Goal: Task Accomplishment & Management: Use online tool/utility

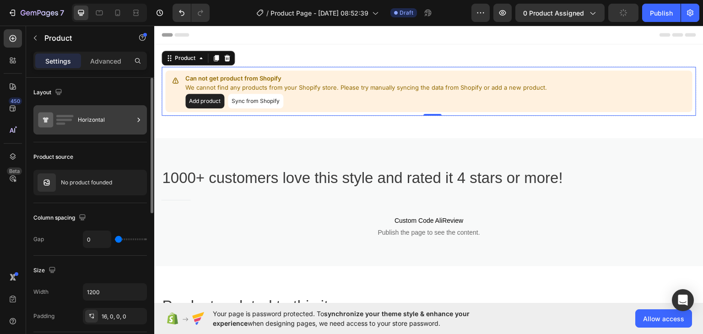
click at [88, 115] on div "Horizontal" at bounding box center [106, 119] width 56 height 21
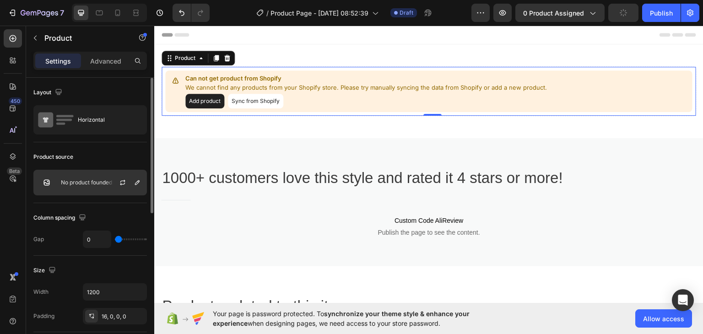
click at [66, 187] on div "No product founded" at bounding box center [90, 183] width 114 height 26
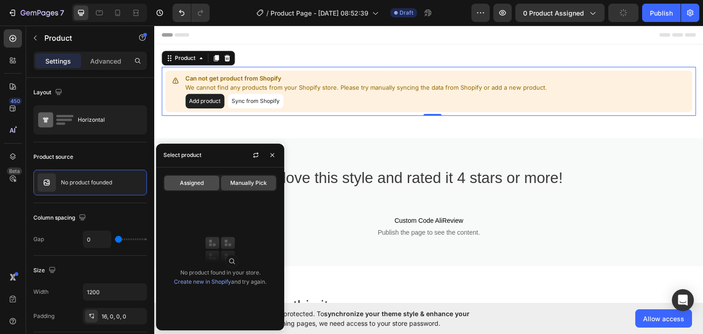
click at [186, 180] on span "Assigned" at bounding box center [192, 183] width 24 height 8
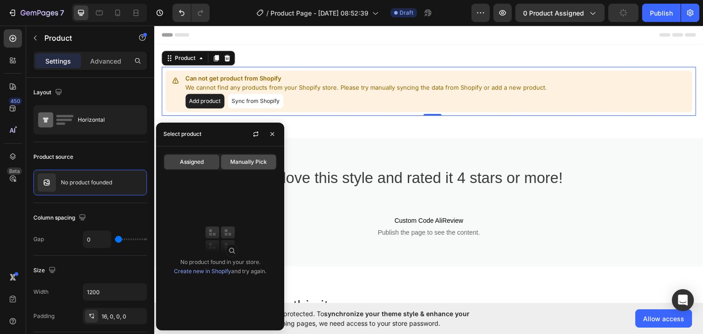
click at [261, 163] on span "Manually Pick" at bounding box center [248, 162] width 37 height 8
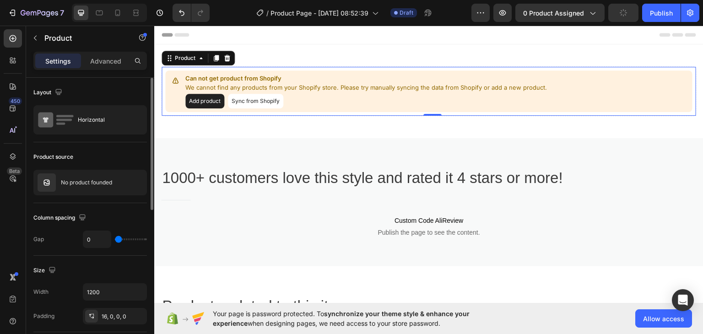
drag, startPoint x: 104, startPoint y: 160, endPoint x: 69, endPoint y: 90, distance: 77.8
click at [104, 160] on div "Product source" at bounding box center [90, 157] width 114 height 15
click at [89, 179] on div "No product founded" at bounding box center [90, 183] width 114 height 26
click at [136, 184] on icon "button" at bounding box center [137, 182] width 7 height 7
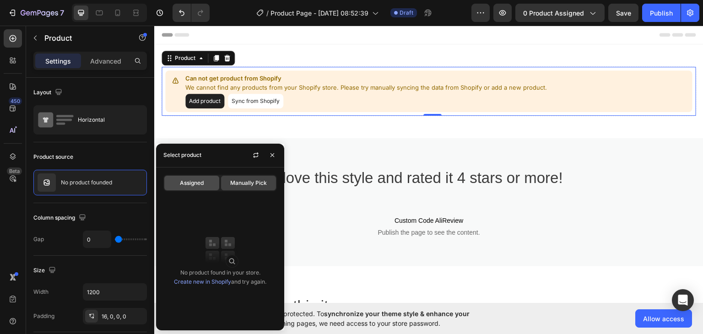
click at [203, 185] on span "Assigned" at bounding box center [192, 183] width 24 height 8
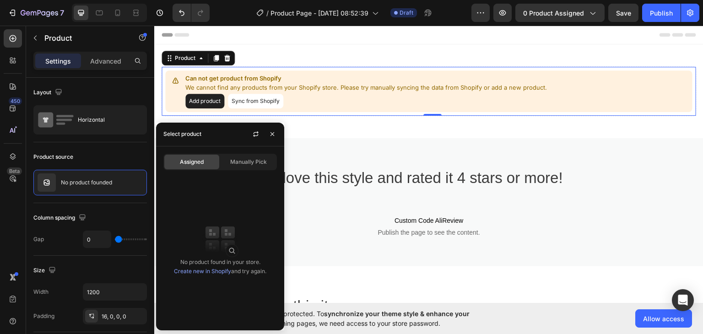
click at [212, 271] on link "Create new in Shopify" at bounding box center [202, 271] width 57 height 7
click at [259, 160] on span "Manually Pick" at bounding box center [248, 162] width 37 height 8
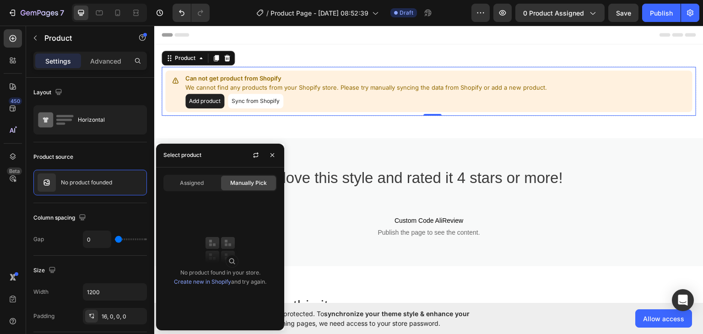
click at [210, 283] on link "Create new in Shopify" at bounding box center [202, 281] width 57 height 7
click at [205, 278] on link "Create new in Shopify" at bounding box center [202, 281] width 57 height 7
click at [275, 154] on icon "button" at bounding box center [272, 155] width 7 height 7
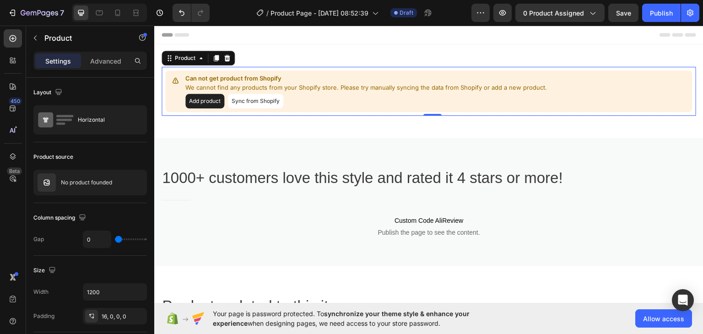
click at [251, 103] on button "Sync from Shopify" at bounding box center [255, 100] width 55 height 15
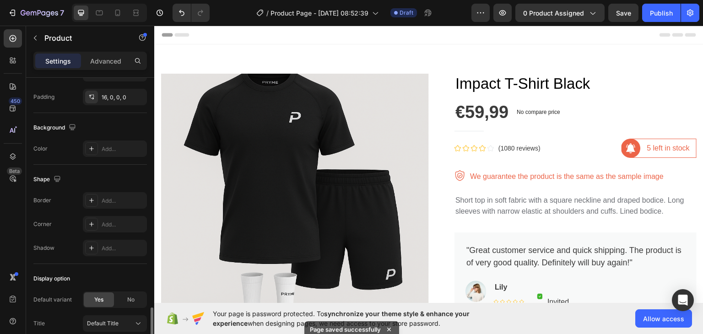
scroll to position [335, 0]
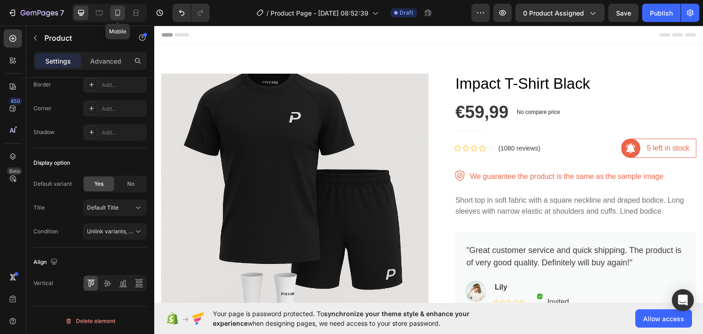
click at [115, 13] on icon at bounding box center [117, 13] width 5 height 6
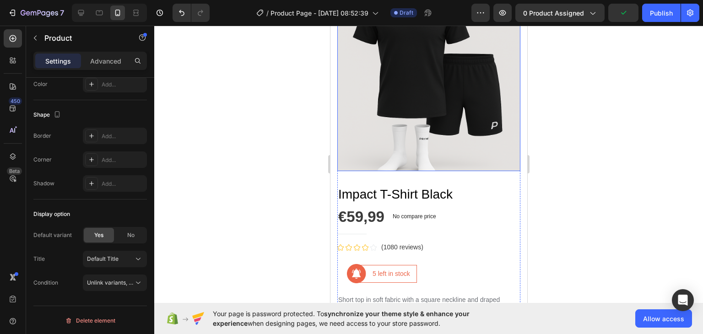
scroll to position [85, 0]
click at [93, 18] on div at bounding box center [99, 12] width 15 height 15
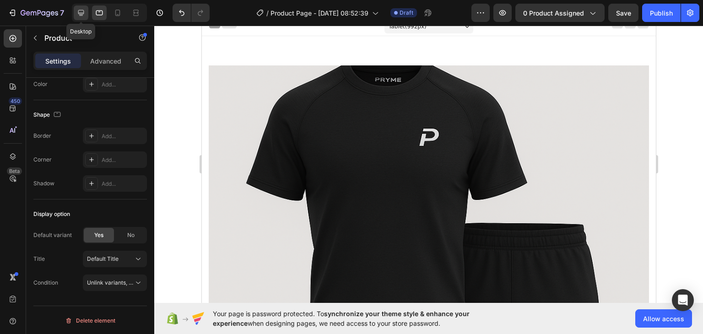
click at [82, 15] on icon at bounding box center [80, 12] width 9 height 9
type input "1200"
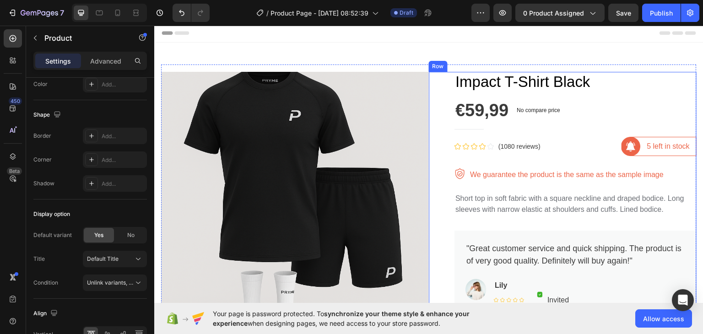
scroll to position [77, 0]
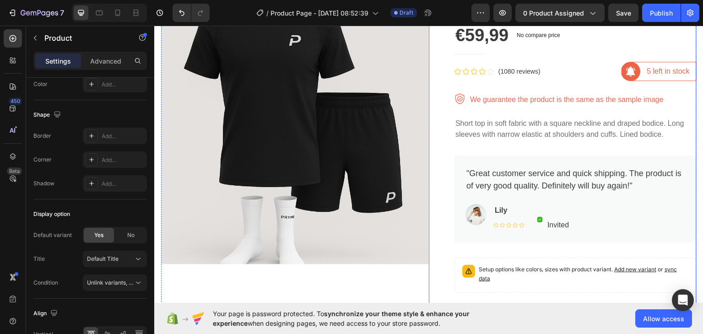
click at [487, 114] on div "Impact T-Shirt Black Product Title €59,99 Product Price Product Price No compar…" at bounding box center [576, 323] width 242 height 654
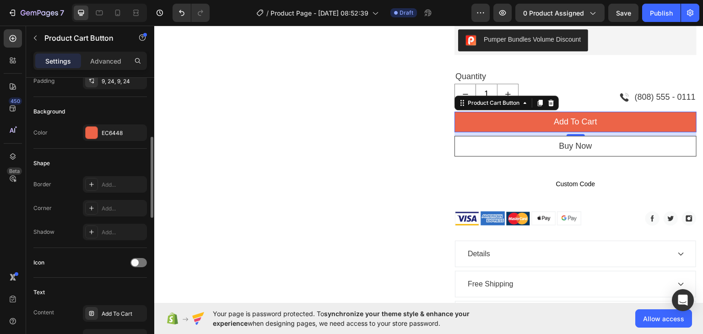
scroll to position [206, 0]
click at [100, 133] on div "EC6448" at bounding box center [115, 133] width 64 height 16
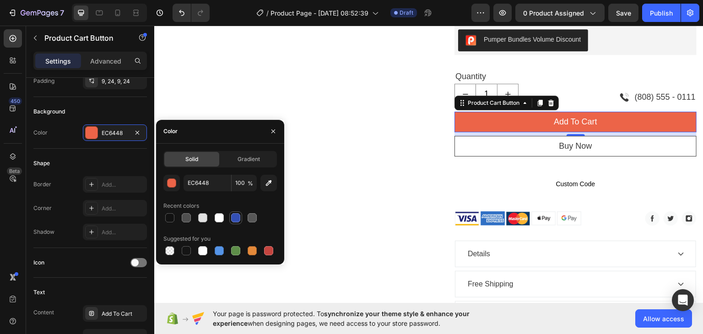
click at [233, 217] on div at bounding box center [235, 217] width 9 height 9
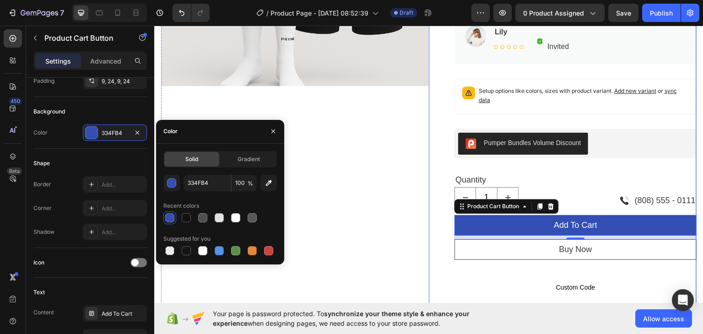
scroll to position [255, 0]
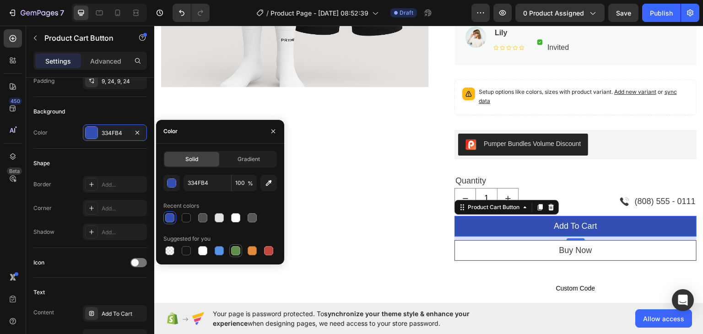
click at [234, 254] on div at bounding box center [235, 250] width 9 height 9
type input "5E8E49"
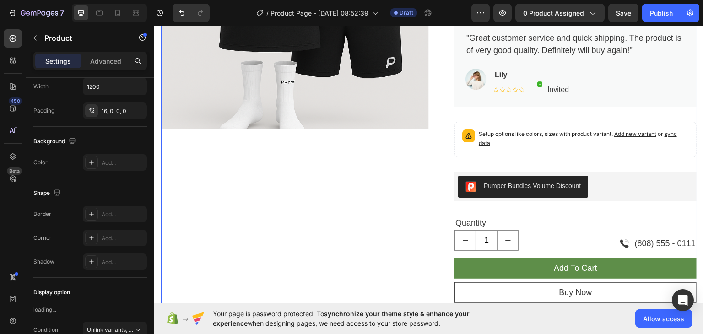
scroll to position [0, 0]
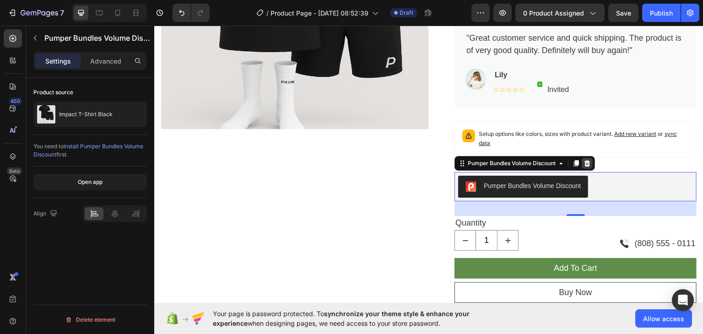
click at [585, 160] on icon at bounding box center [588, 163] width 6 height 6
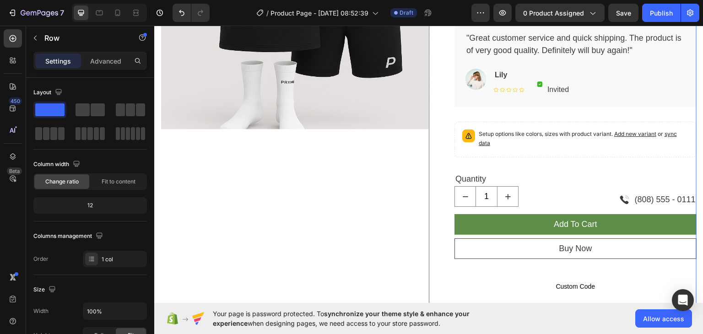
scroll to position [123, 0]
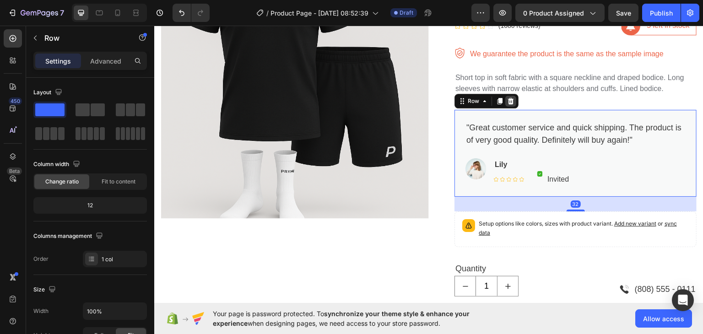
click at [509, 99] on icon at bounding box center [511, 101] width 6 height 6
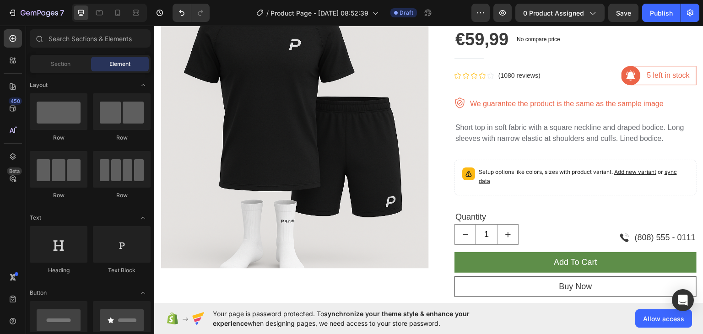
scroll to position [68, 0]
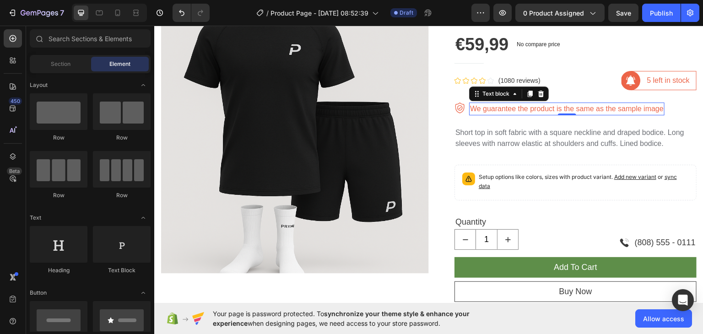
click at [536, 109] on p "We guarantee the product is the same as the sample image" at bounding box center [567, 108] width 194 height 11
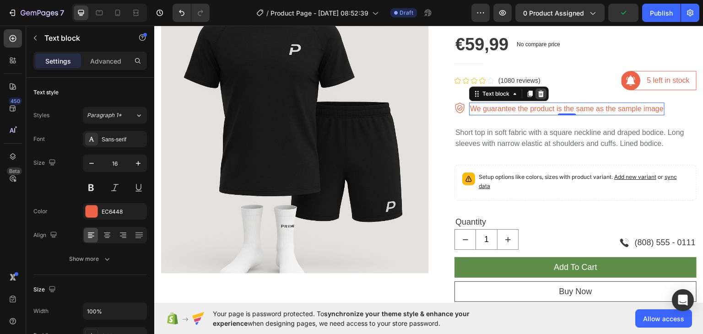
click at [541, 97] on div at bounding box center [541, 93] width 11 height 11
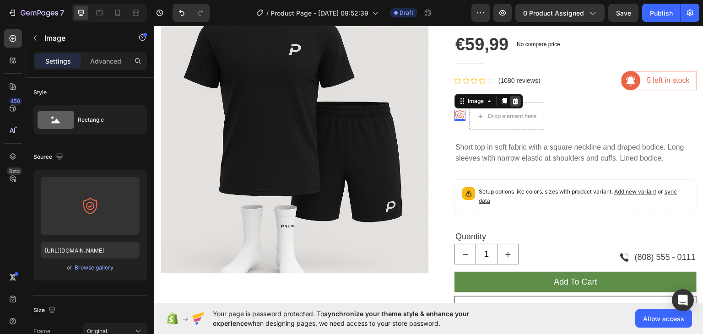
click at [515, 99] on icon at bounding box center [515, 100] width 7 height 7
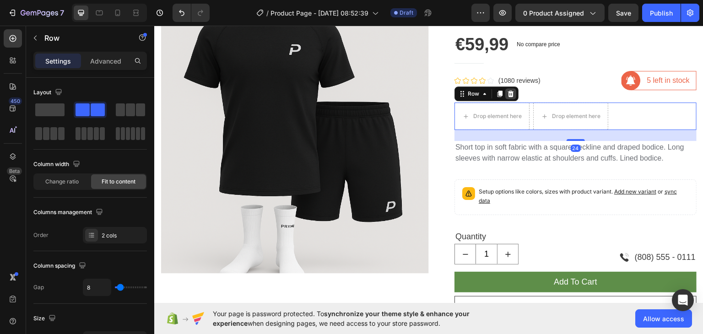
click at [511, 93] on div at bounding box center [511, 93] width 11 height 11
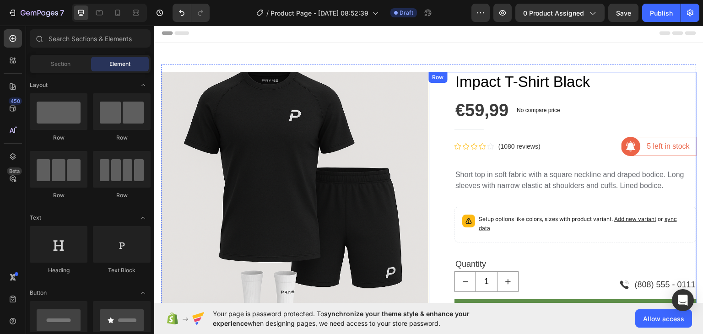
scroll to position [0, 0]
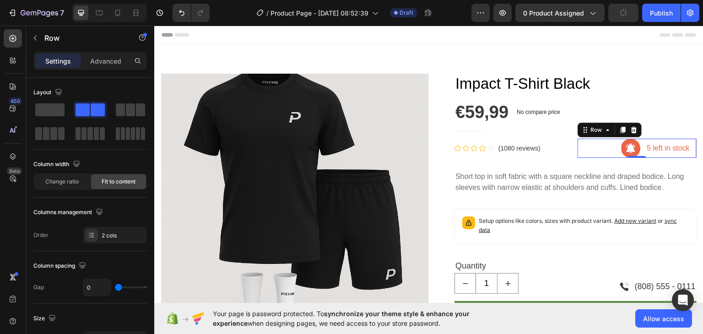
click at [597, 150] on div "Image 5 left in stock Text block Row Row 0" at bounding box center [638, 147] width 120 height 19
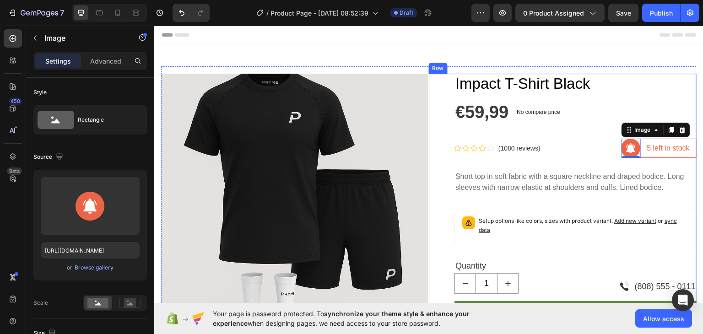
click at [591, 150] on div "Image 0 5 left in stock Text block Row Row" at bounding box center [638, 147] width 120 height 19
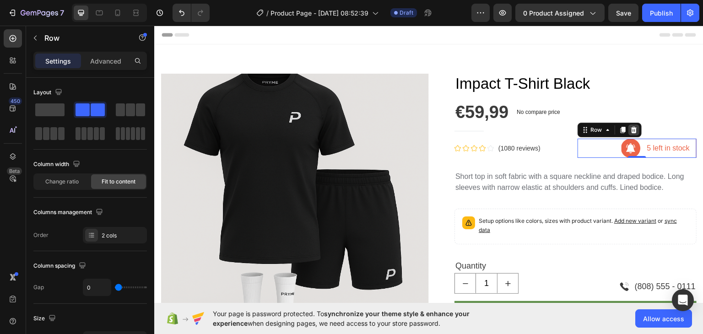
click at [631, 127] on icon at bounding box center [634, 129] width 6 height 6
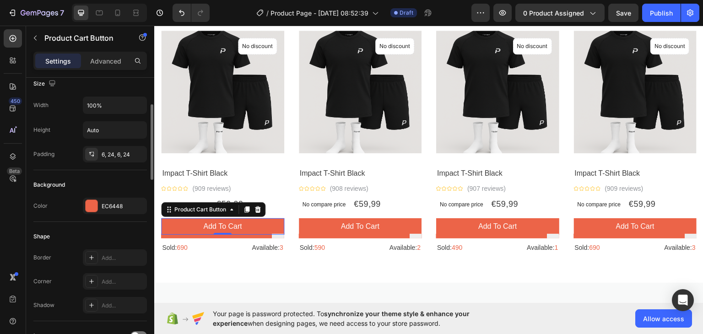
scroll to position [135, 0]
click at [127, 201] on div "EC6448" at bounding box center [115, 204] width 27 height 8
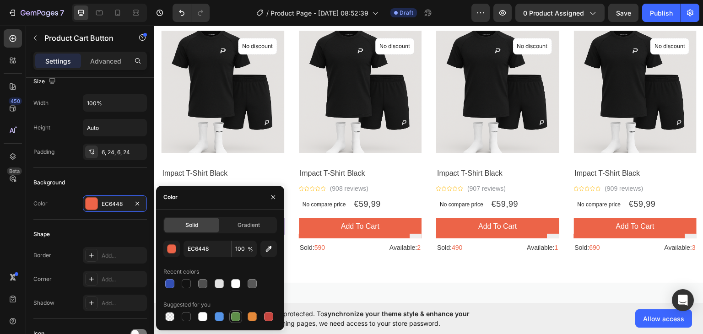
click at [239, 321] on div at bounding box center [235, 316] width 11 height 11
type input "5E8E49"
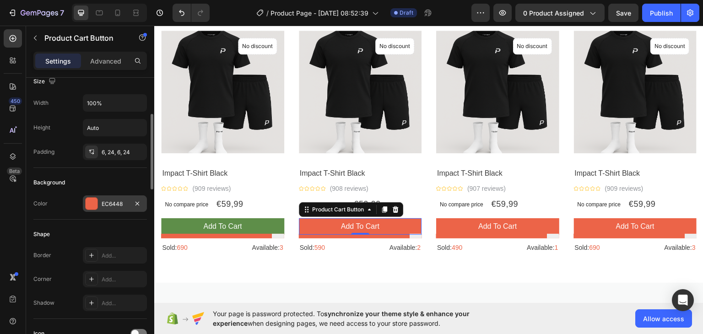
click at [104, 200] on div "EC6448" at bounding box center [115, 204] width 27 height 8
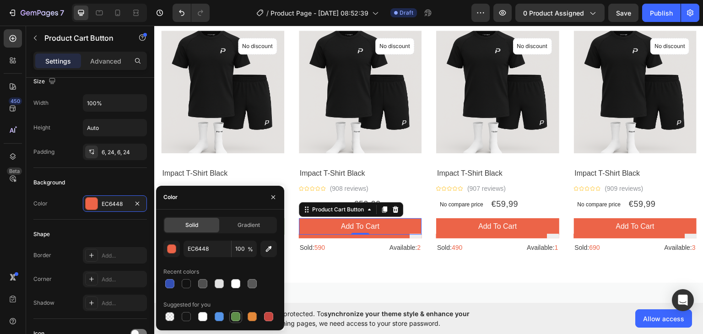
click at [236, 316] on div at bounding box center [235, 316] width 9 height 9
type input "5E8E49"
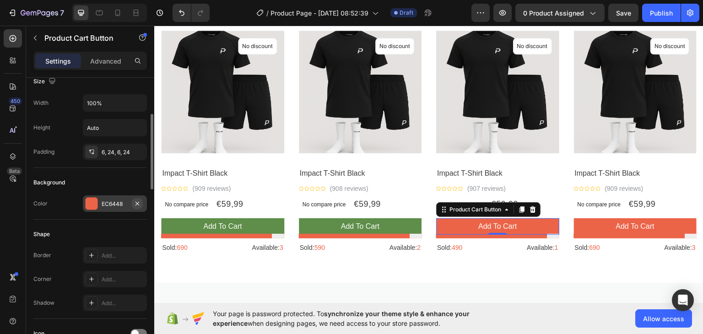
click at [132, 200] on button "button" at bounding box center [137, 203] width 11 height 11
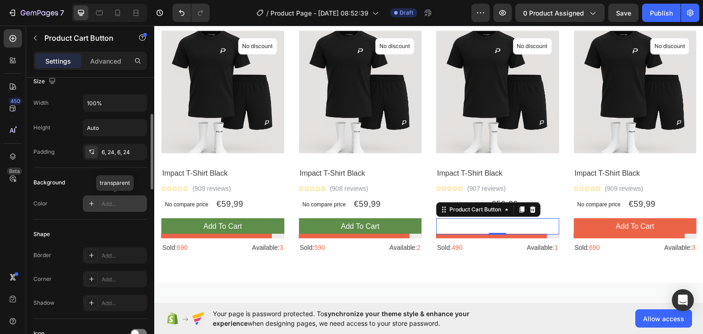
click at [132, 200] on div "Add..." at bounding box center [123, 204] width 43 height 8
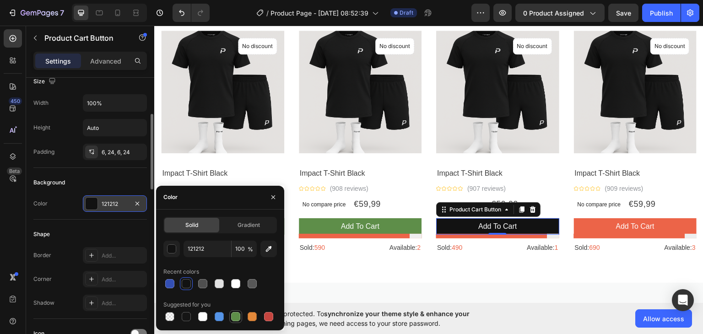
click at [237, 311] on div at bounding box center [235, 316] width 11 height 11
type input "5E8E49"
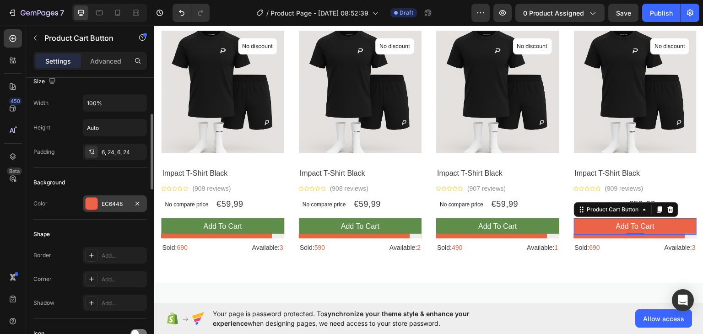
click at [115, 200] on div "EC6448" at bounding box center [115, 204] width 27 height 8
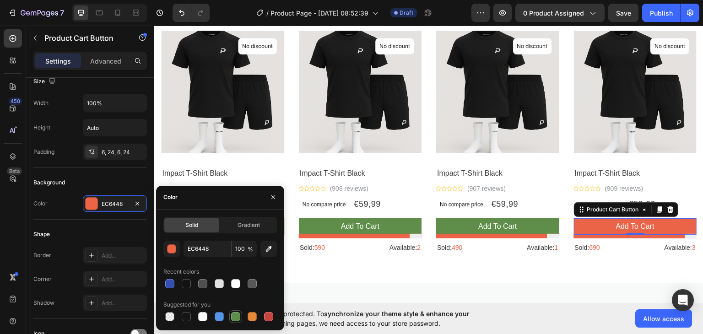
click at [238, 316] on div at bounding box center [235, 316] width 9 height 9
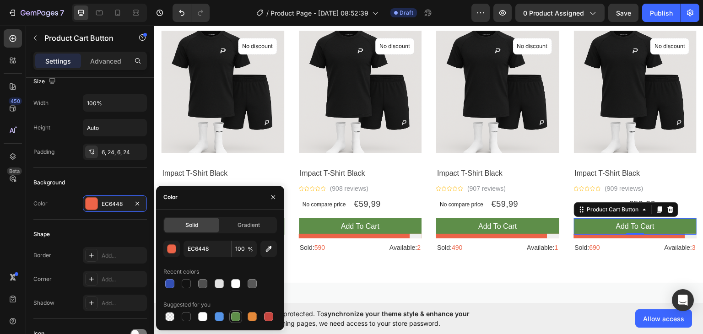
type input "5E8E49"
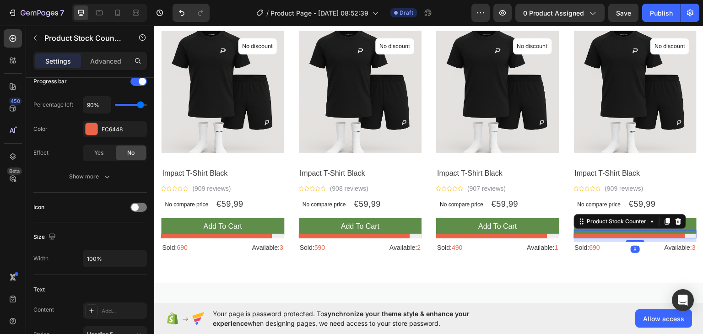
scroll to position [0, 0]
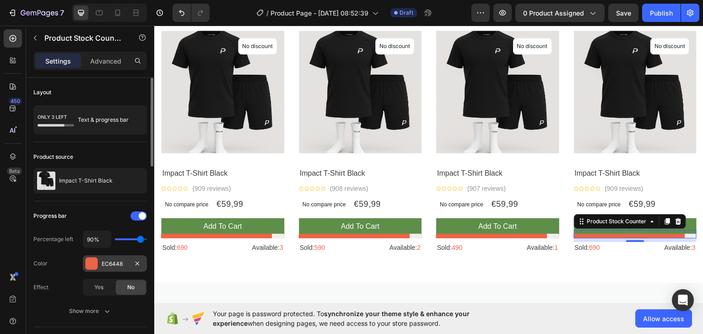
click at [97, 265] on div at bounding box center [92, 264] width 12 height 12
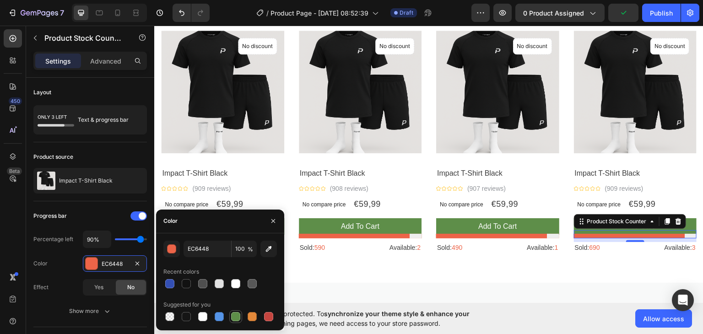
click at [235, 314] on div at bounding box center [235, 316] width 9 height 9
type input "5E8E49"
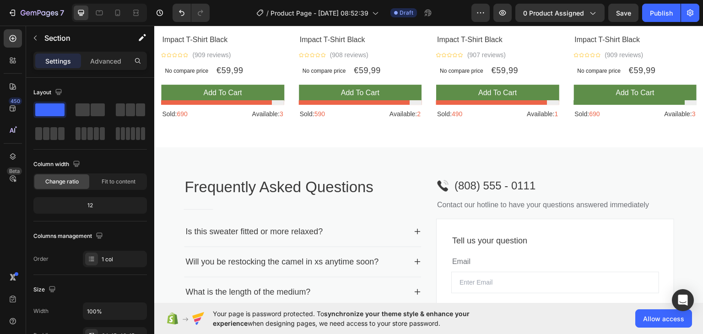
scroll to position [909, 0]
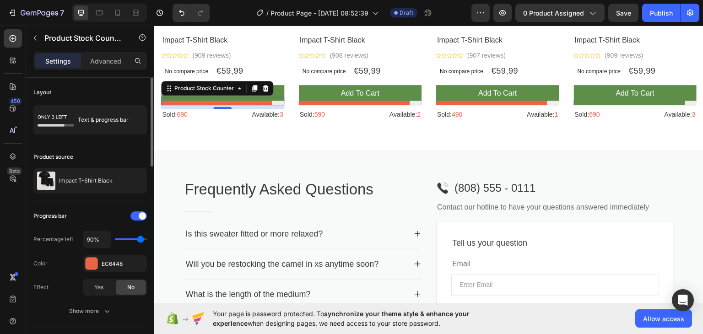
type input "70%"
type input "70"
type input "60%"
type input "60"
type input "40%"
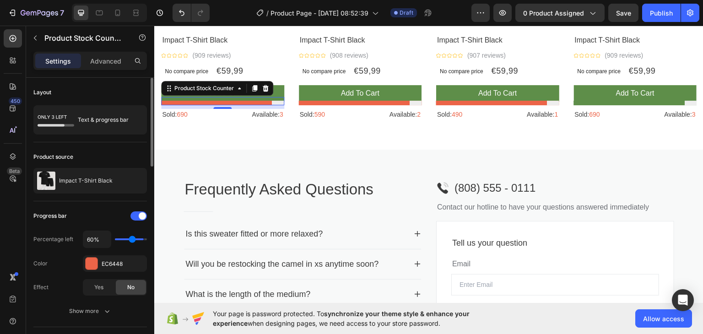
type input "40"
type input "30%"
type input "30"
type input "20%"
type input "20"
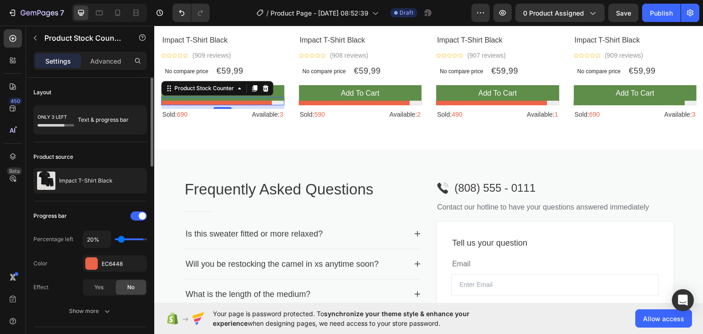
type input "10%"
type input "10"
type input "40%"
type input "40"
type input "60%"
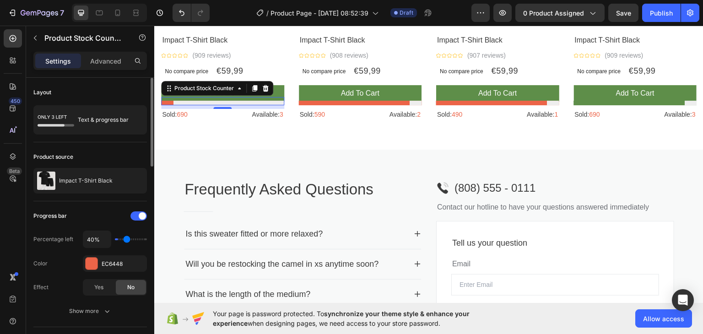
type input "60"
type input "90%"
type input "90"
type input "100%"
type input "100"
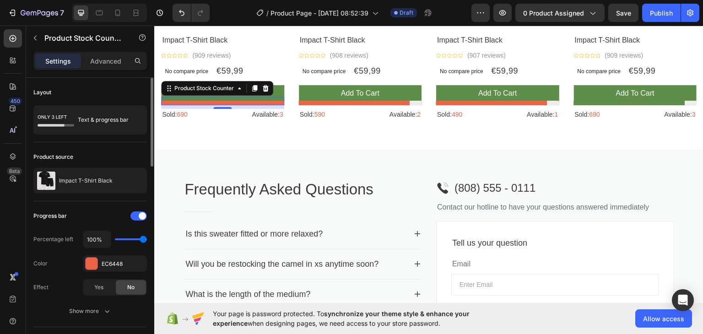
type input "90%"
type input "90"
type input "80%"
type input "80"
type input "90%"
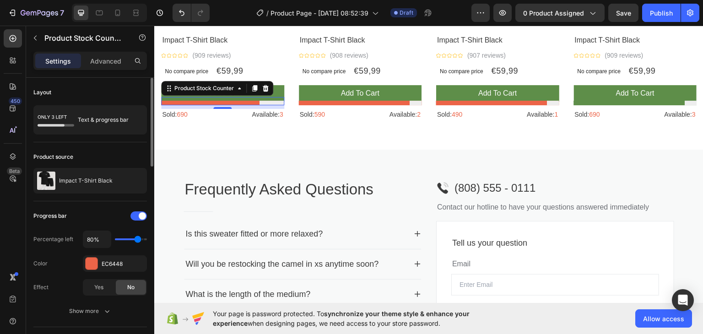
type input "90"
click at [140, 239] on input "range" at bounding box center [131, 240] width 32 height 2
click at [143, 218] on span at bounding box center [142, 215] width 7 height 7
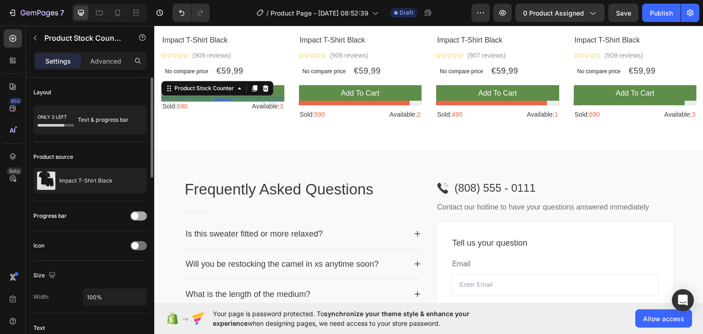
click at [140, 216] on div at bounding box center [139, 216] width 16 height 9
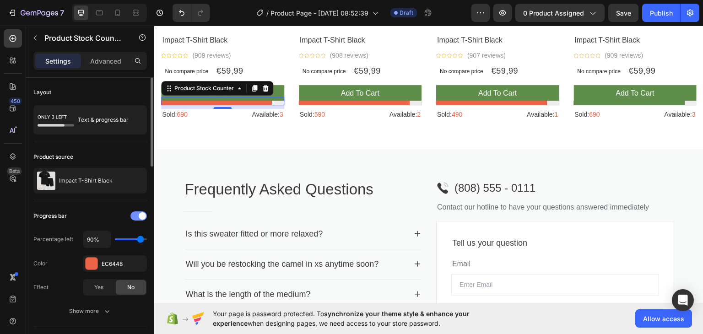
click at [140, 216] on span at bounding box center [142, 215] width 7 height 7
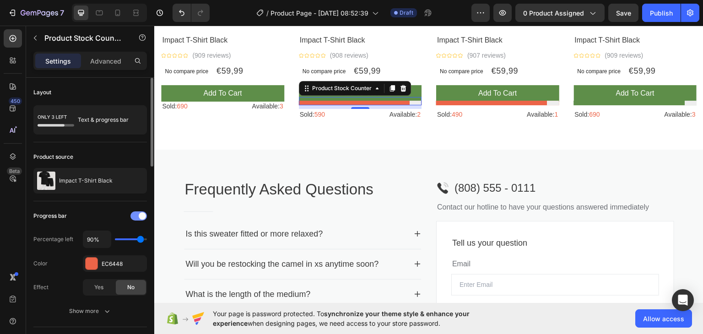
click at [139, 218] on span at bounding box center [142, 215] width 7 height 7
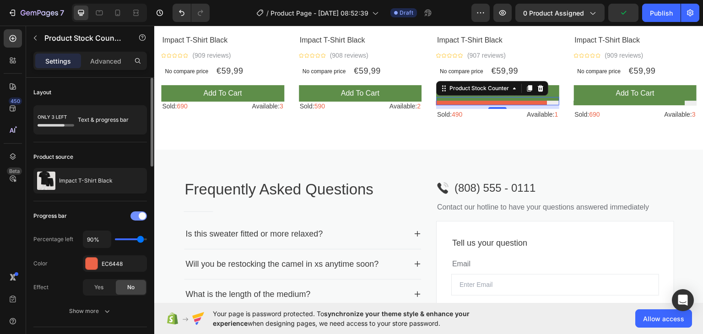
click at [142, 217] on span at bounding box center [142, 215] width 7 height 7
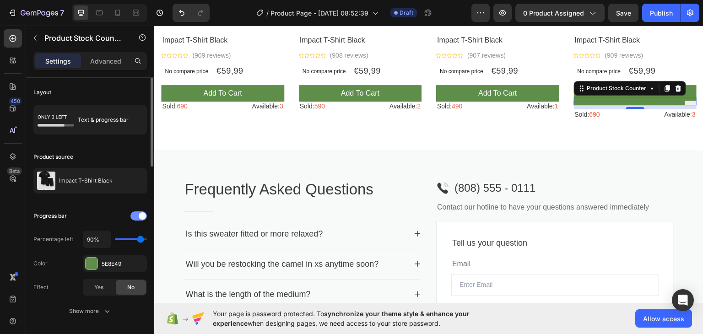
click at [139, 217] on span at bounding box center [142, 215] width 7 height 7
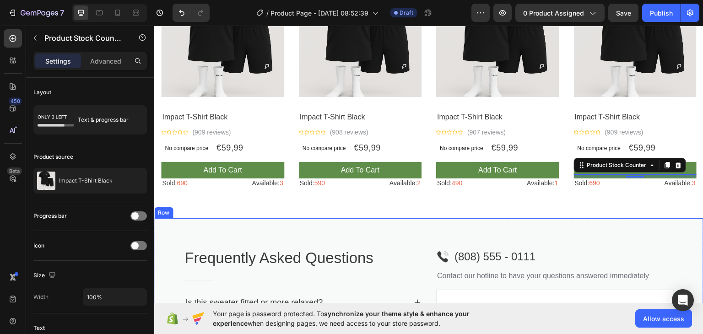
scroll to position [832, 0]
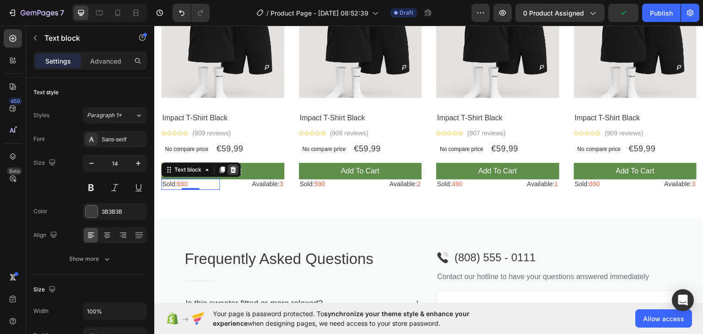
click at [231, 164] on div at bounding box center [233, 169] width 11 height 11
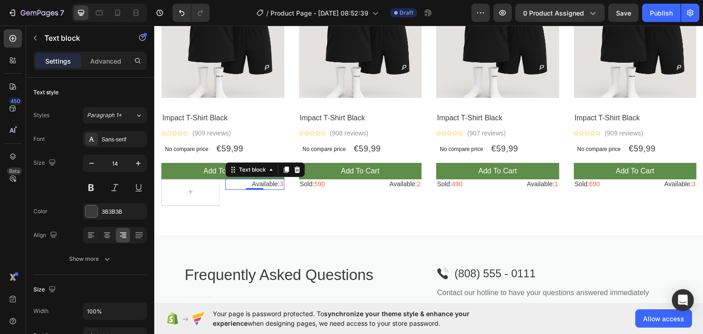
click at [250, 181] on p "Available: 3" at bounding box center [254, 184] width 57 height 10
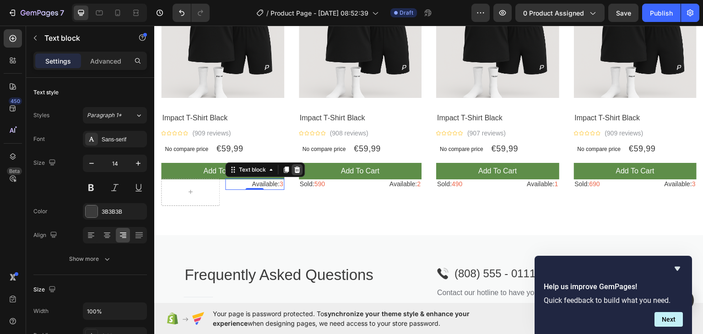
click at [296, 167] on icon at bounding box center [297, 169] width 6 height 6
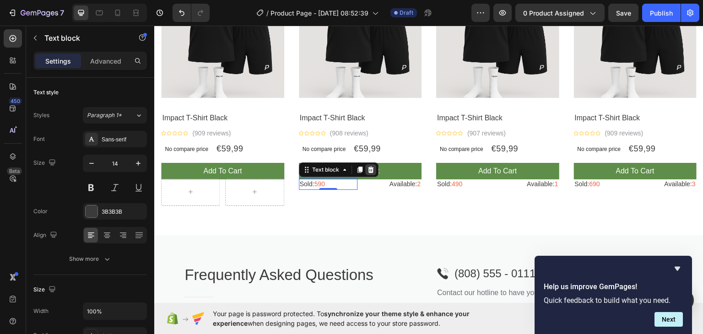
click at [371, 166] on icon at bounding box center [370, 169] width 7 height 7
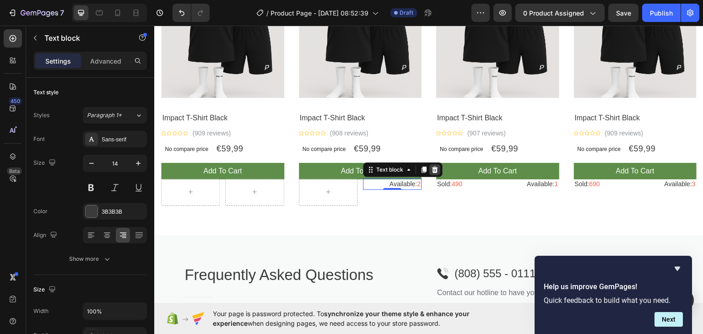
click at [432, 167] on icon at bounding box center [435, 169] width 6 height 6
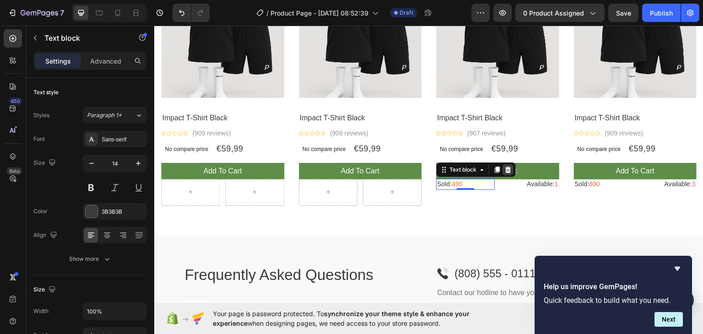
click at [505, 167] on icon at bounding box center [508, 169] width 7 height 7
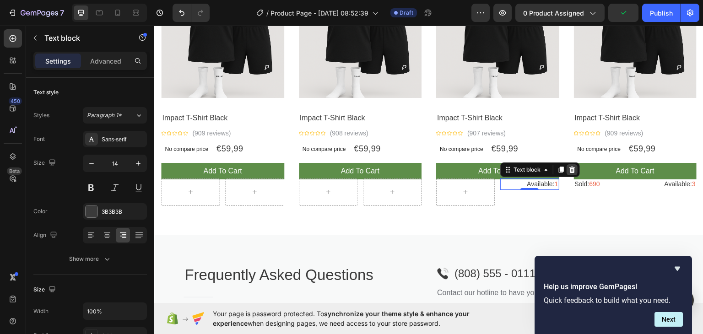
click at [570, 166] on icon at bounding box center [573, 169] width 6 height 6
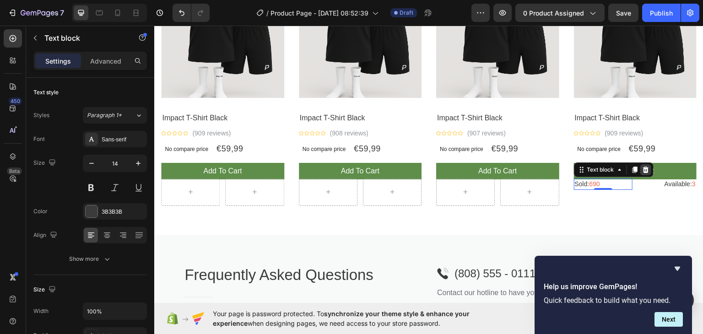
click at [643, 167] on icon at bounding box center [646, 169] width 6 height 6
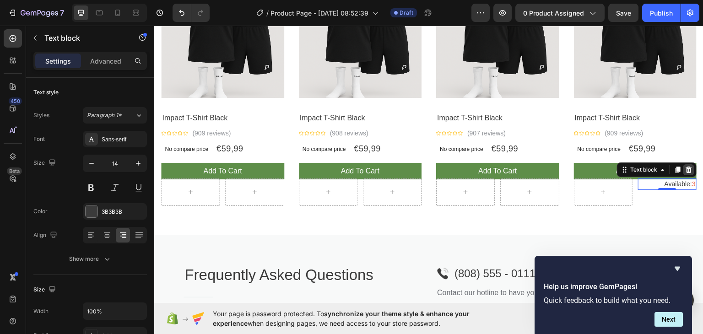
click at [686, 171] on div at bounding box center [689, 169] width 11 height 11
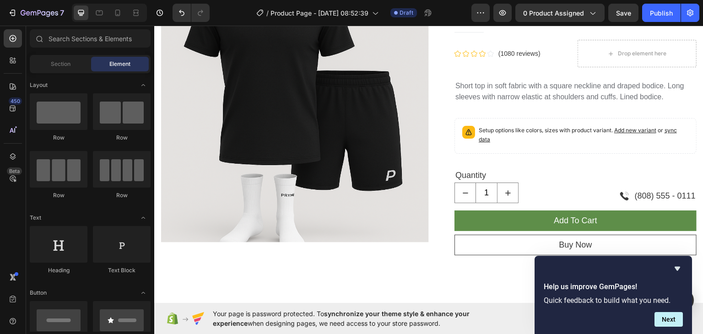
scroll to position [0, 0]
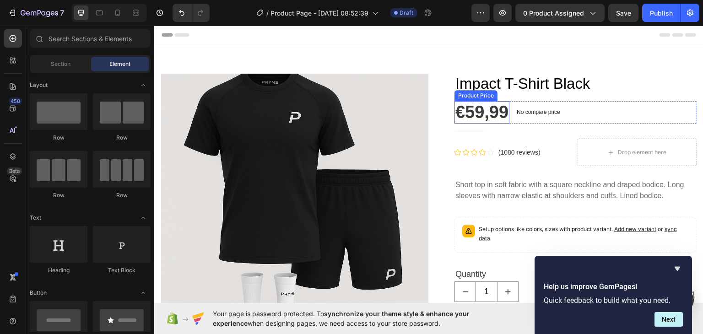
click at [455, 114] on div "€59,99" at bounding box center [482, 112] width 55 height 23
click at [597, 34] on div "Header" at bounding box center [429, 34] width 535 height 18
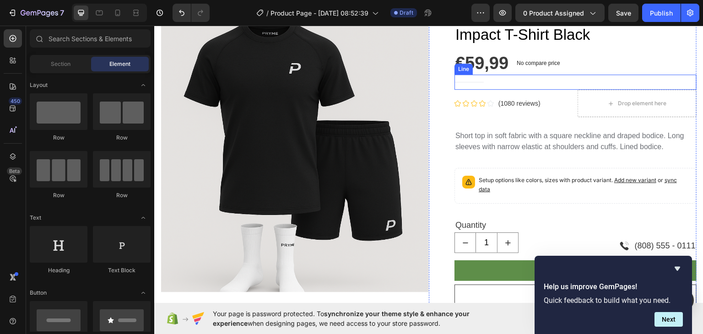
scroll to position [51, 0]
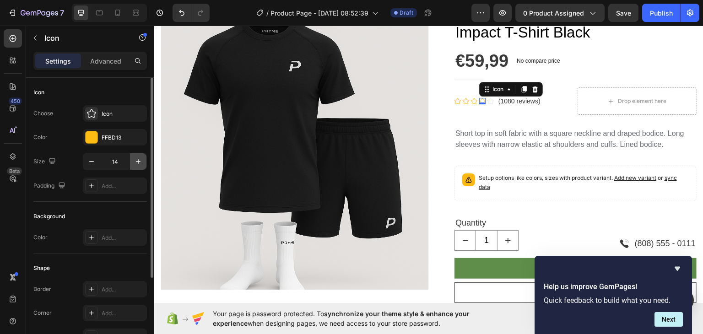
click at [136, 162] on icon "button" at bounding box center [138, 161] width 9 height 9
click at [93, 159] on icon "button" at bounding box center [91, 161] width 9 height 9
type input "14"
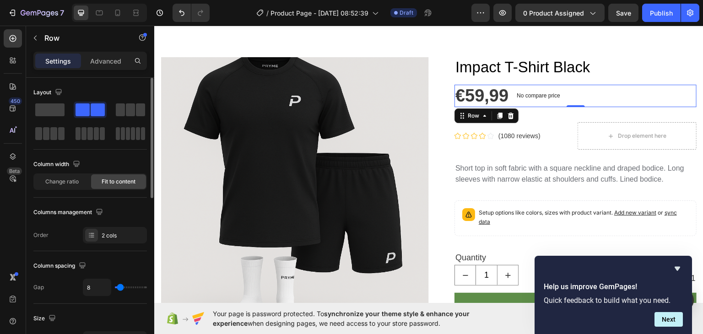
scroll to position [5, 0]
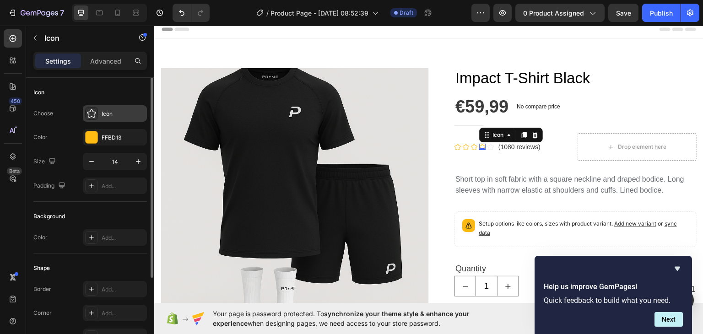
click at [91, 112] on icon at bounding box center [91, 113] width 9 height 9
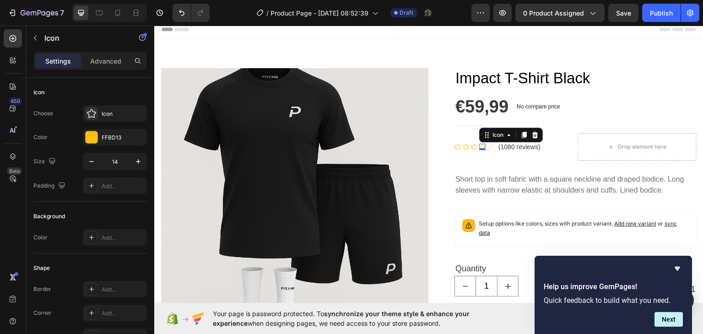
click at [109, 76] on div "Settings Advanced" at bounding box center [90, 65] width 128 height 26
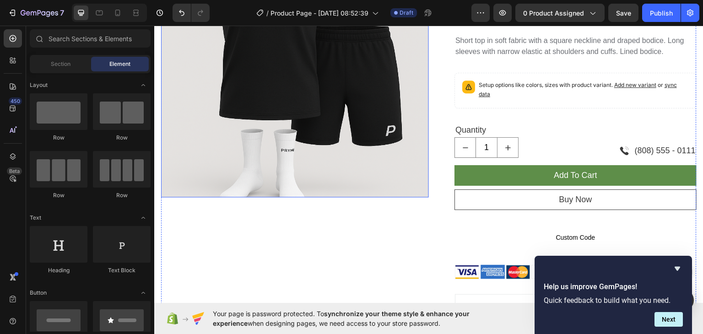
scroll to position [144, 0]
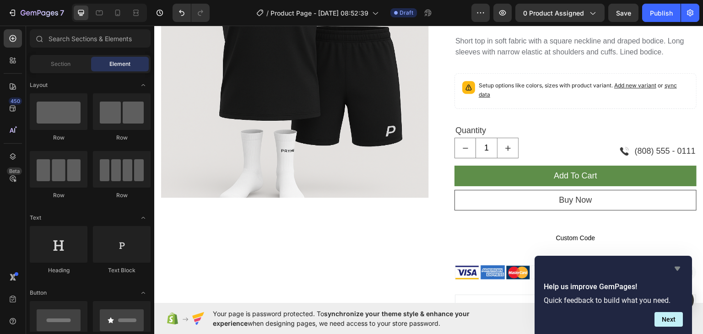
click at [675, 268] on icon "Hide survey" at bounding box center [677, 268] width 11 height 11
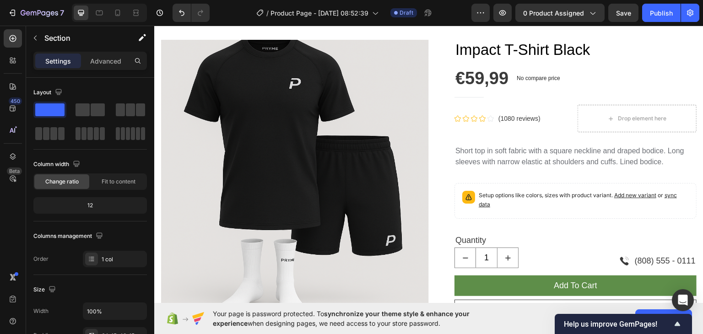
scroll to position [33, 0]
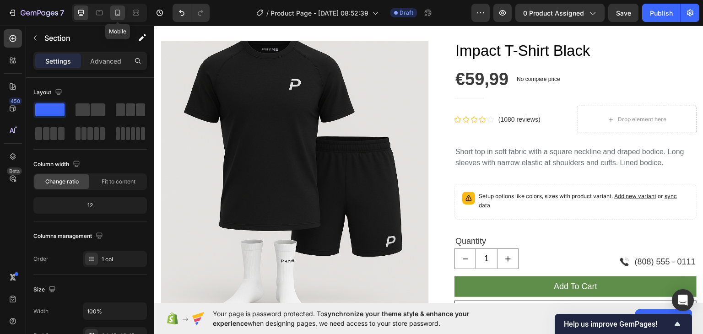
click at [117, 10] on icon at bounding box center [117, 13] width 5 height 6
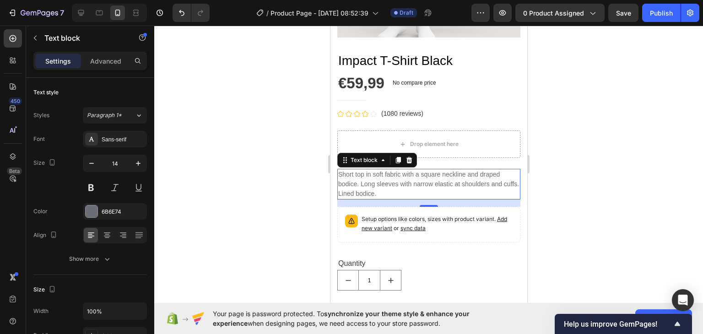
click at [385, 184] on p "Short top in soft fabric with a square neckline and draped bodice. Long sleeves…" at bounding box center [428, 184] width 181 height 29
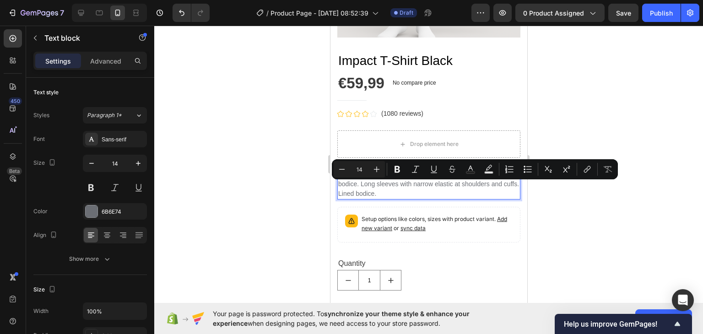
click at [394, 187] on p "Short top in soft fabric with a square neckline and draped bodice. Long sleeves…" at bounding box center [428, 184] width 181 height 29
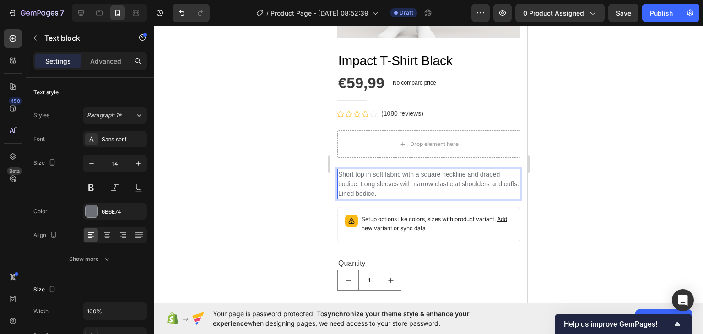
click at [360, 173] on p "Short top in soft fabric with a square neckline and draped bodice. Long sleeves…" at bounding box center [428, 184] width 181 height 29
click at [379, 182] on p "Short top in soft fabric with a square neckline and draped bodice. Long sleeves…" at bounding box center [428, 184] width 181 height 29
click at [392, 186] on p "Short top in soft fabric with a square neckline and draped bodice. Long sleeves…" at bounding box center [428, 184] width 181 height 29
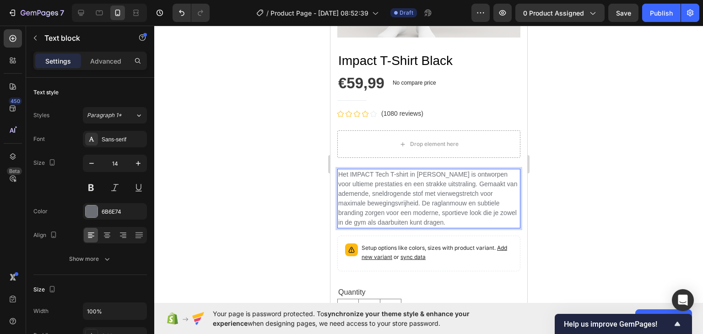
click at [583, 213] on div at bounding box center [428, 180] width 549 height 309
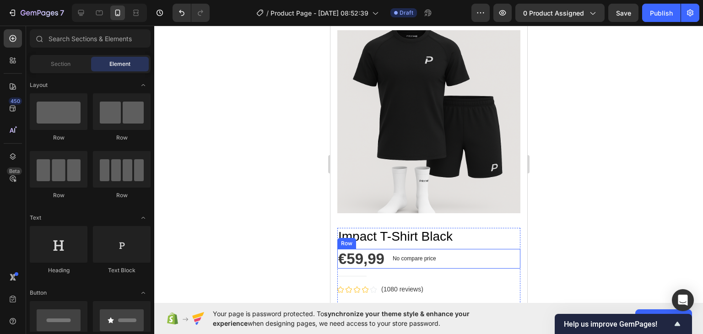
scroll to position [40, 0]
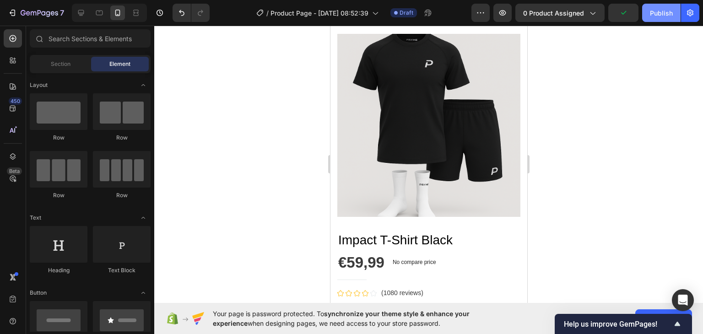
click at [667, 10] on div "Publish" at bounding box center [661, 13] width 23 height 10
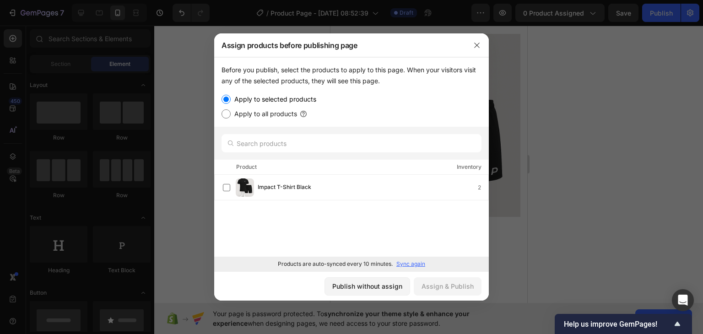
click at [286, 118] on label "Apply to all products" at bounding box center [264, 114] width 66 height 11
click at [231, 118] on input "Apply to all products" at bounding box center [226, 113] width 9 height 9
radio input "true"
click at [450, 291] on div "Assign & Publish" at bounding box center [448, 287] width 52 height 10
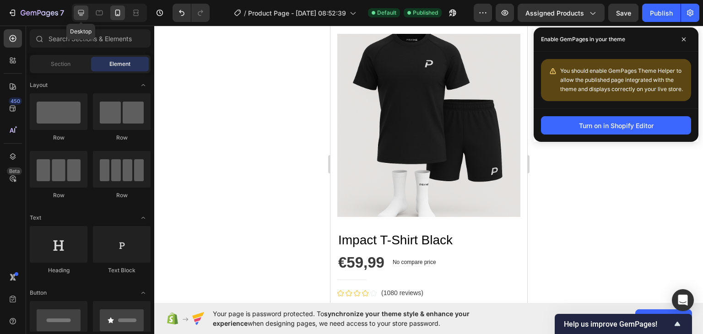
click at [78, 11] on icon at bounding box center [81, 13] width 6 height 6
